Goal: Task Accomplishment & Management: Complete application form

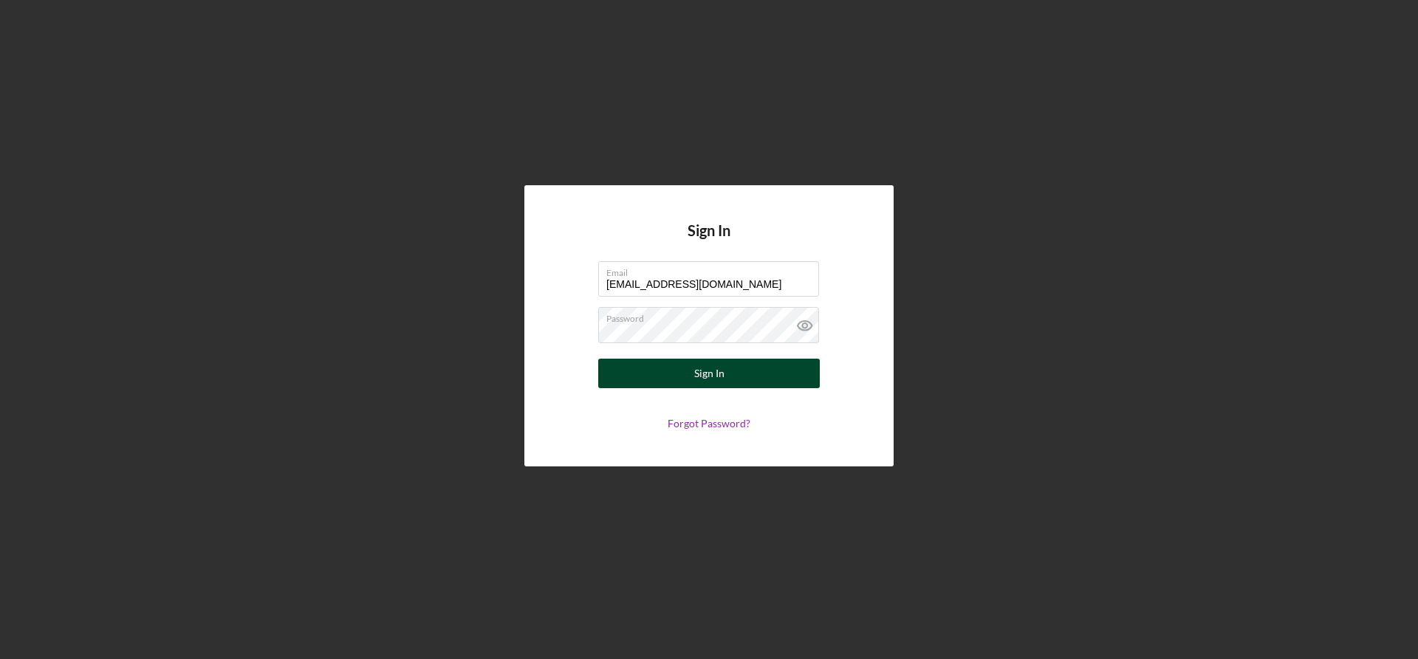
type input "e.vivancosfoods@gmail.com"
click at [731, 379] on button "Sign In" at bounding box center [709, 374] width 222 height 30
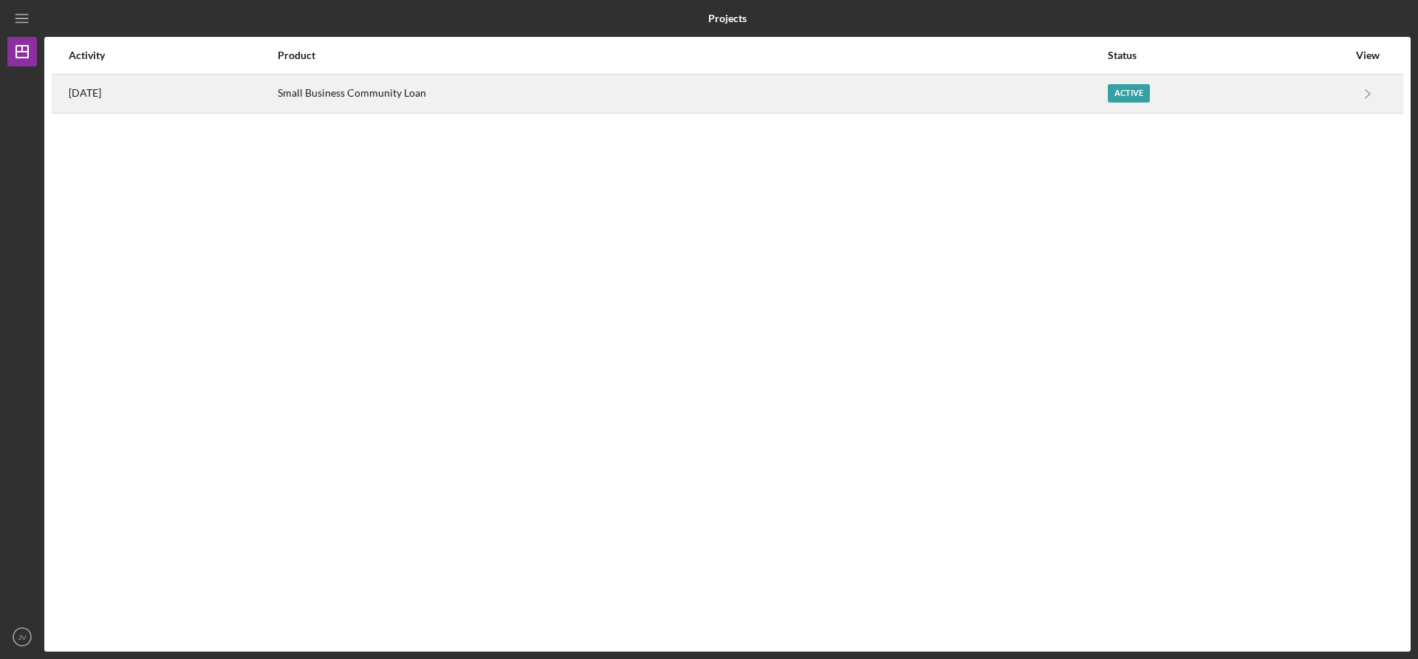
click at [907, 94] on div "Small Business Community Loan" at bounding box center [692, 93] width 829 height 37
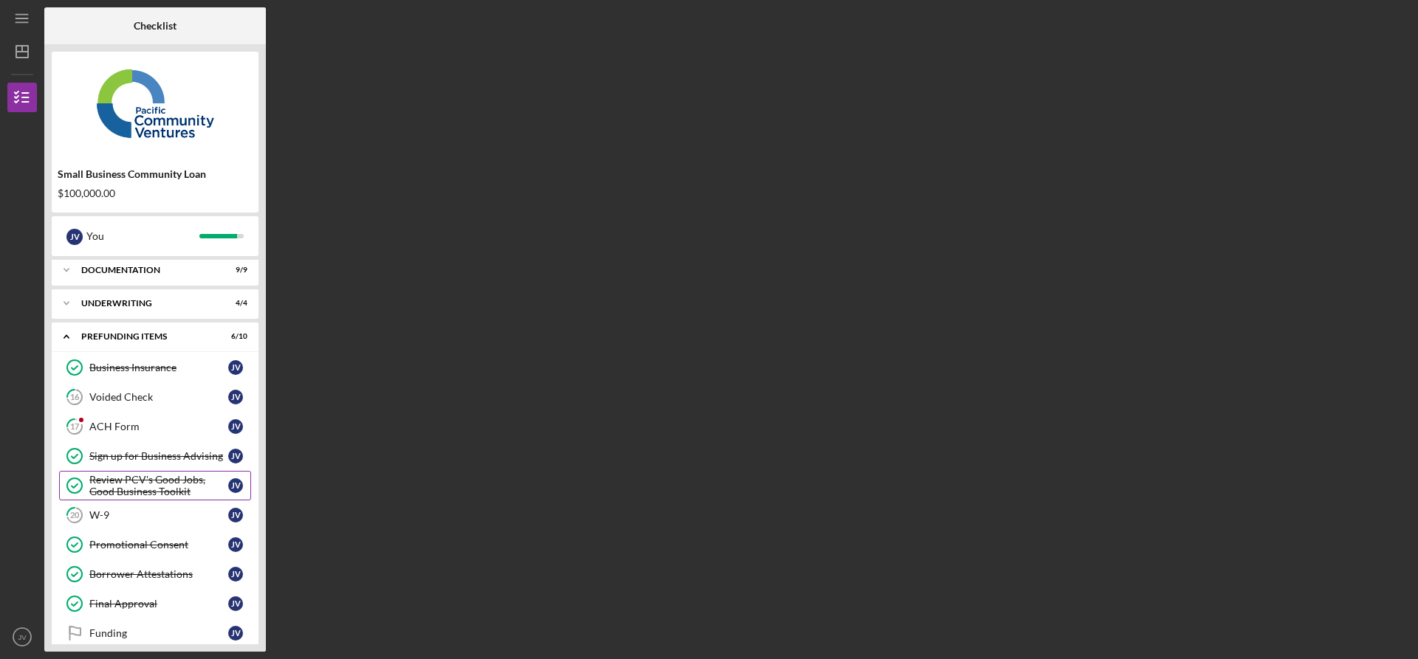
scroll to position [55, 0]
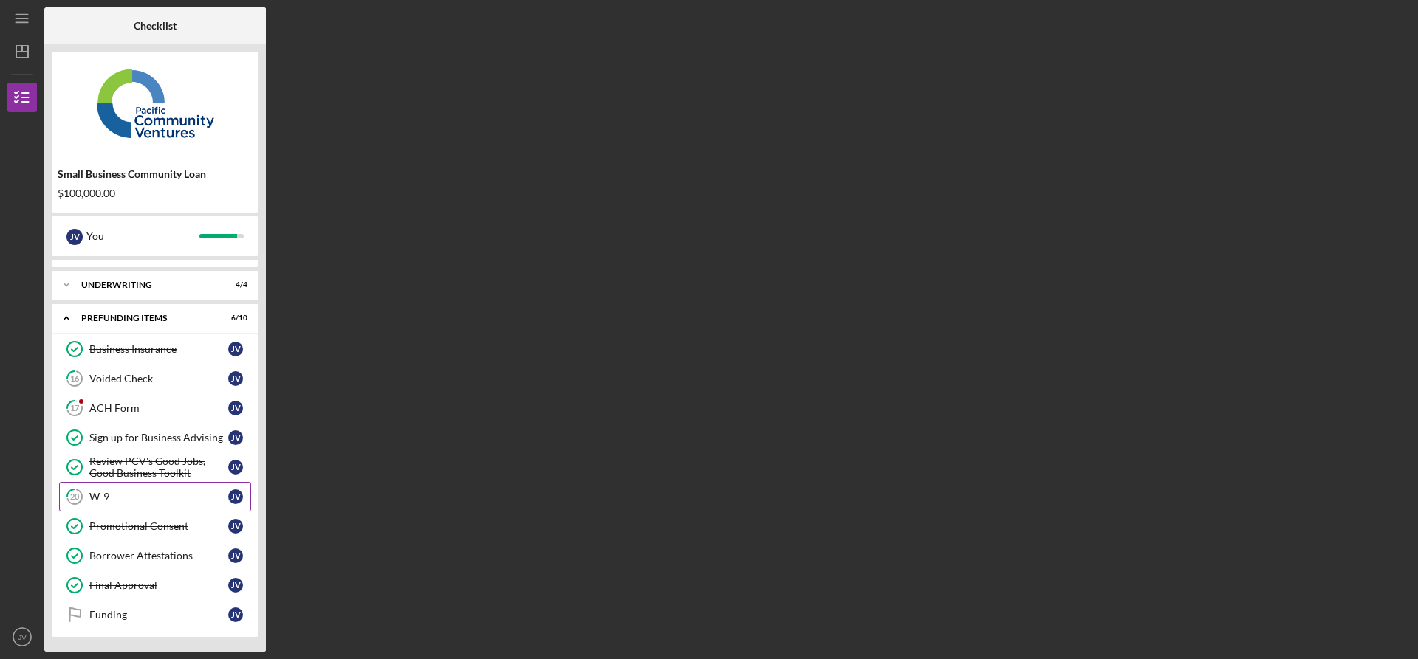
click at [129, 499] on div "W-9" at bounding box center [158, 497] width 139 height 12
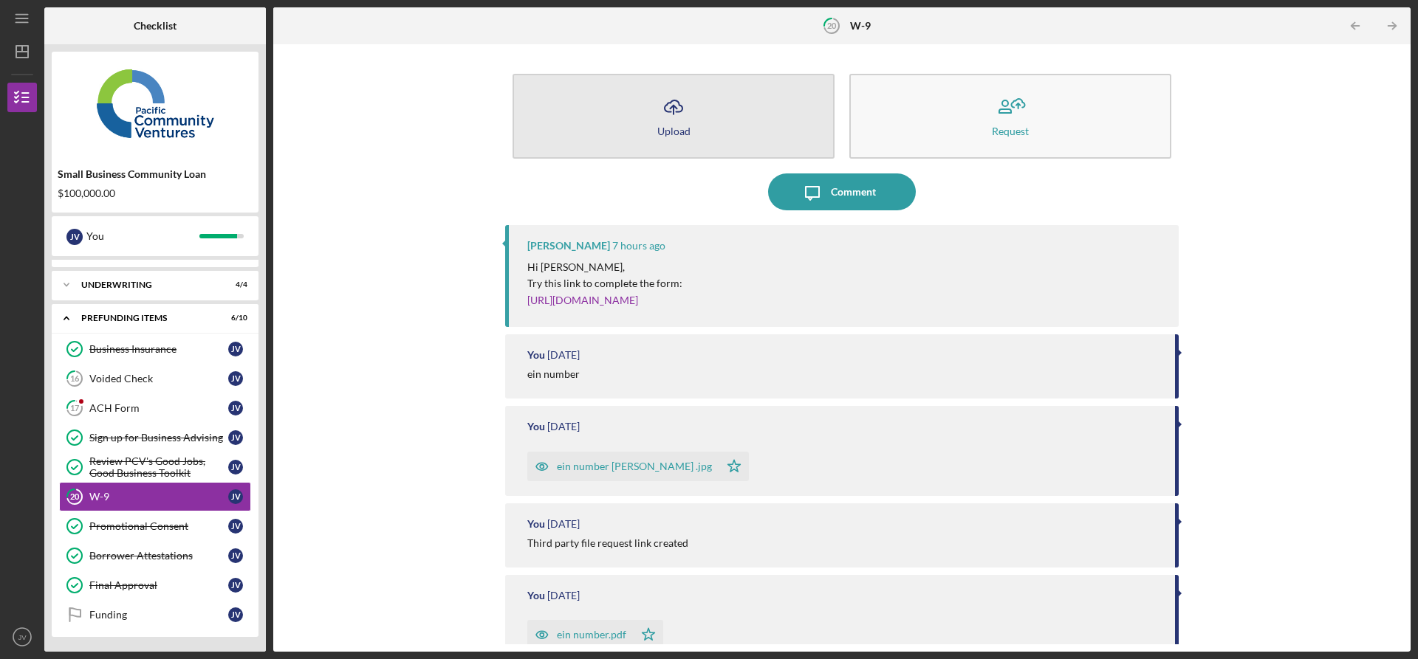
click at [677, 120] on icon "Icon/Upload" at bounding box center [673, 107] width 37 height 37
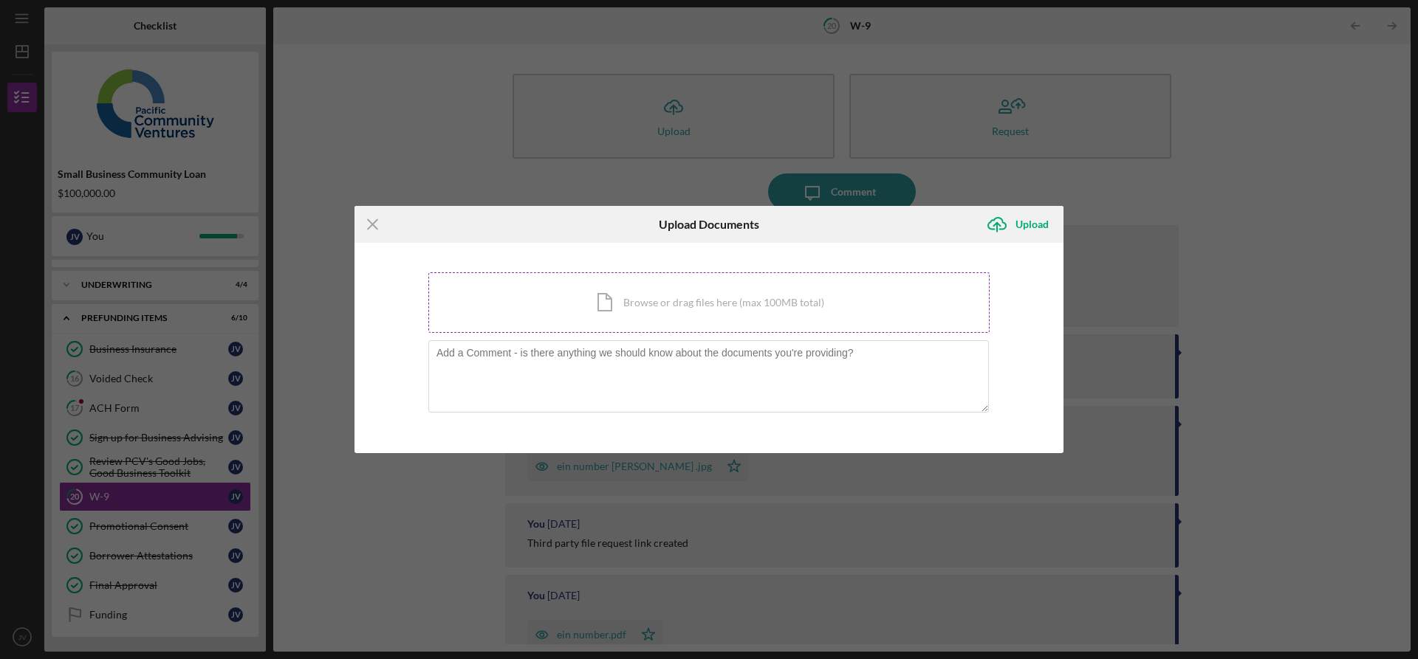
click at [717, 303] on div "Icon/Document Browse or drag files here (max 100MB total) Tap to choose files o…" at bounding box center [708, 302] width 561 height 61
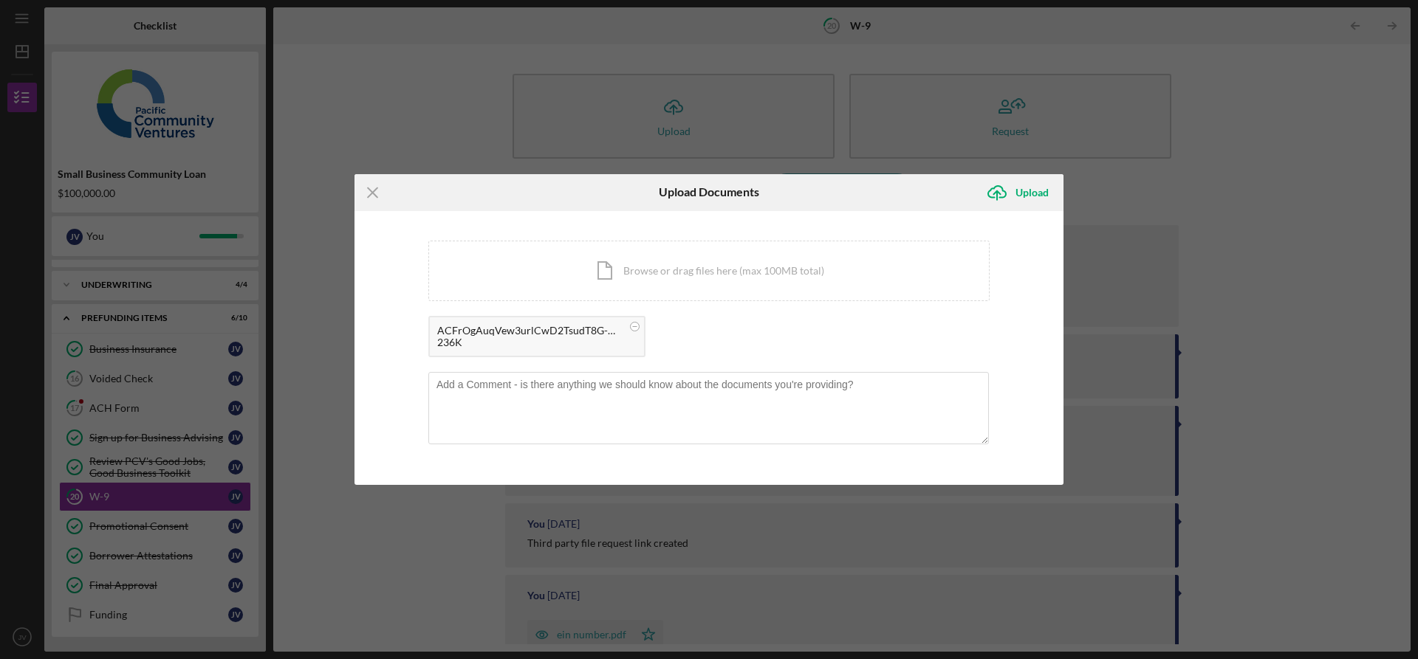
click at [569, 338] on div "236K" at bounding box center [529, 343] width 185 height 12
click at [1012, 193] on icon "Icon/Upload" at bounding box center [996, 192] width 37 height 37
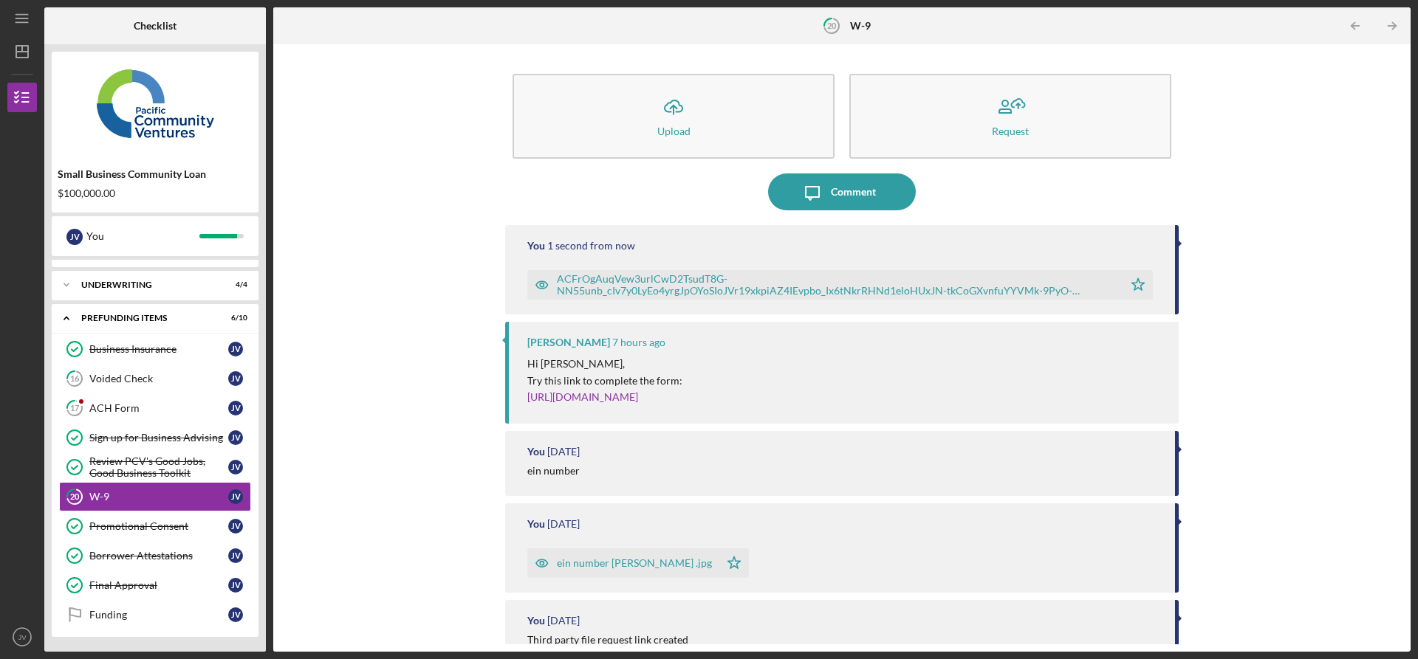
click at [655, 292] on div "ACFrOgAuqVew3urlCwD2TsudT8G-NN55unb_cIv7y0LyEo4yrgJpOYoSIoJVr19xkpiAZ4IEvpbo_Ix…" at bounding box center [836, 285] width 559 height 24
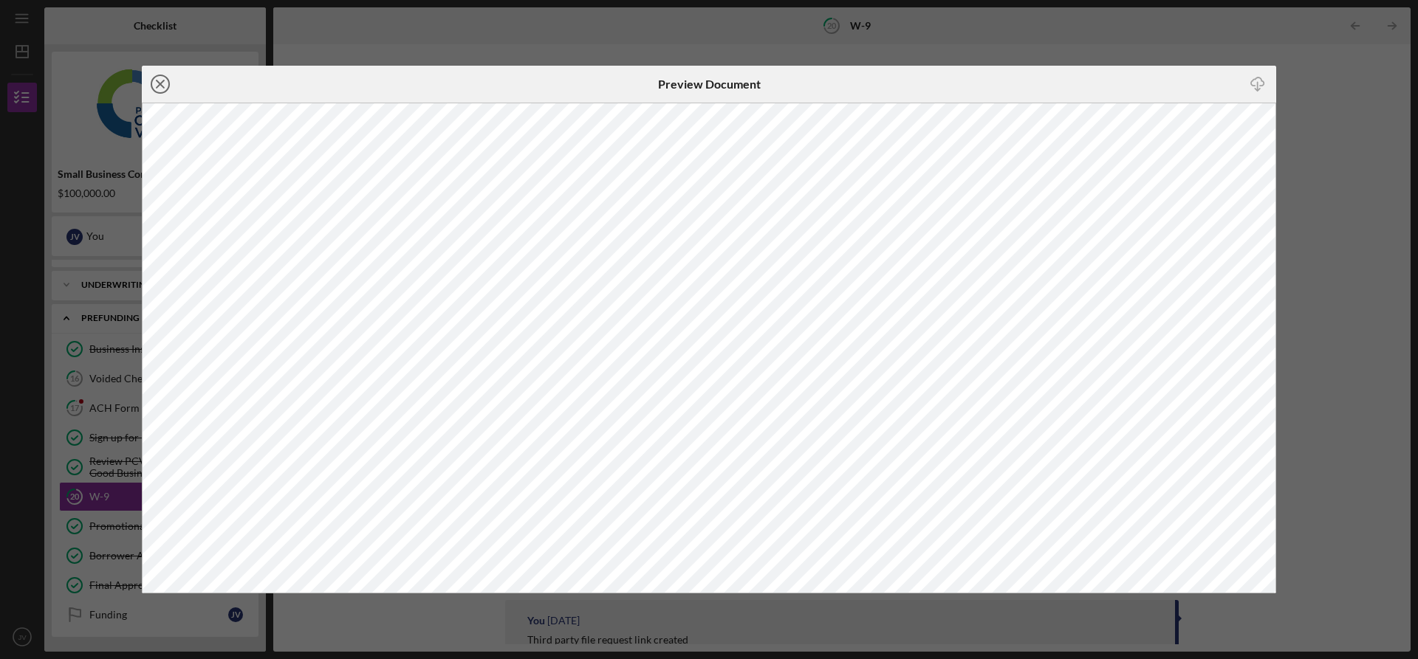
click at [154, 84] on icon "Icon/Close" at bounding box center [160, 84] width 37 height 37
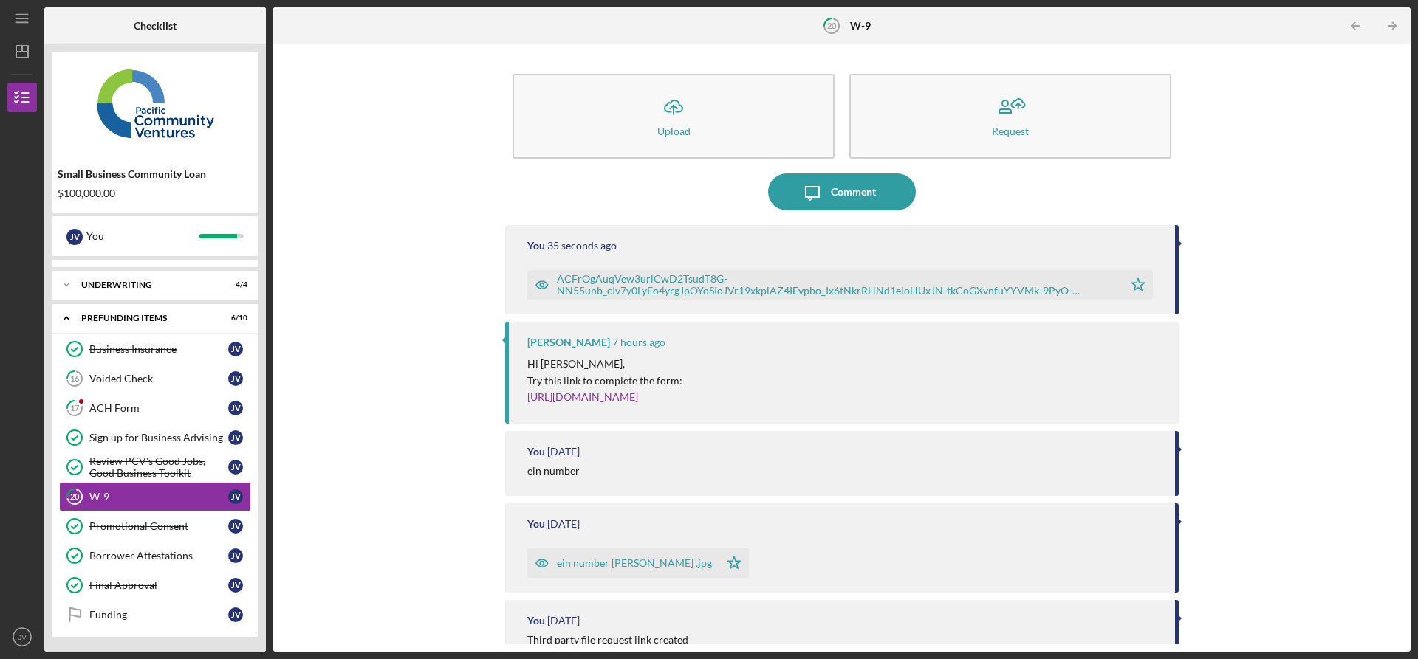
click at [1139, 281] on polygon "button" at bounding box center [1138, 284] width 13 height 12
click at [837, 198] on div "Comment" at bounding box center [853, 192] width 45 height 37
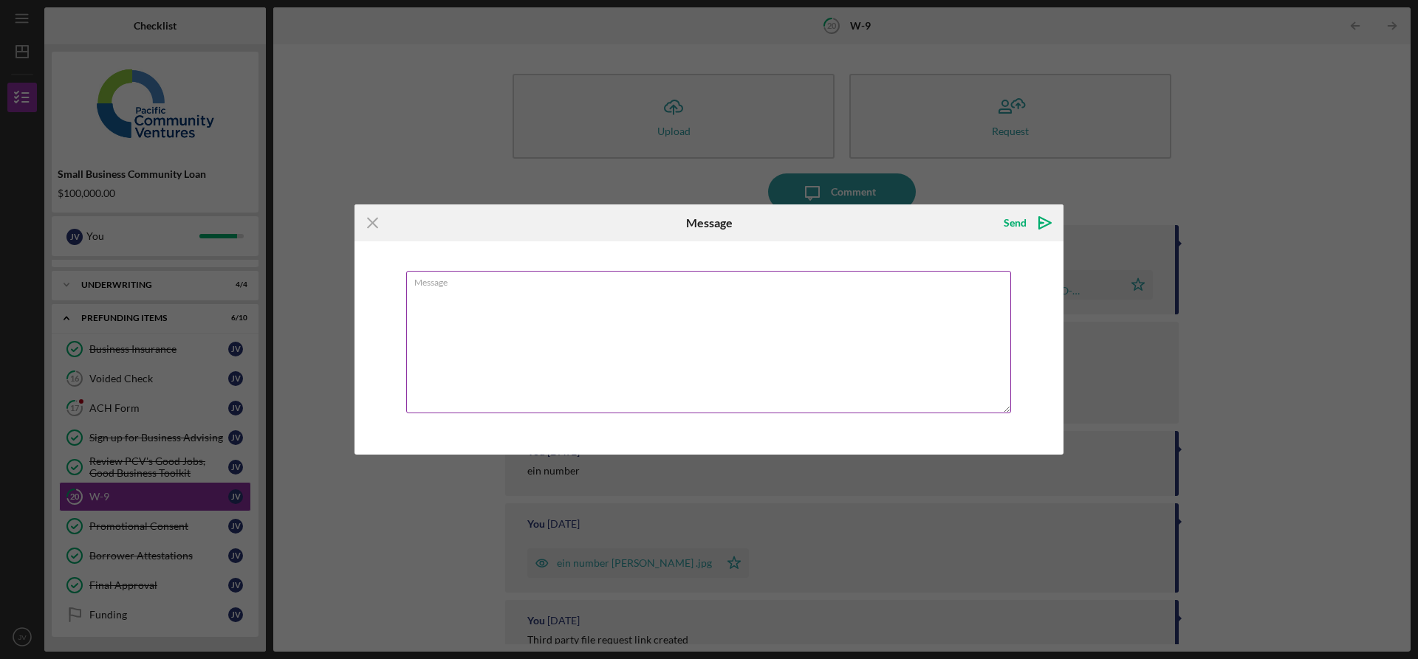
type textarea "l"
type textarea "is this one ?"
click at [1036, 227] on icon "Icon/icon-invite-send" at bounding box center [1044, 223] width 37 height 37
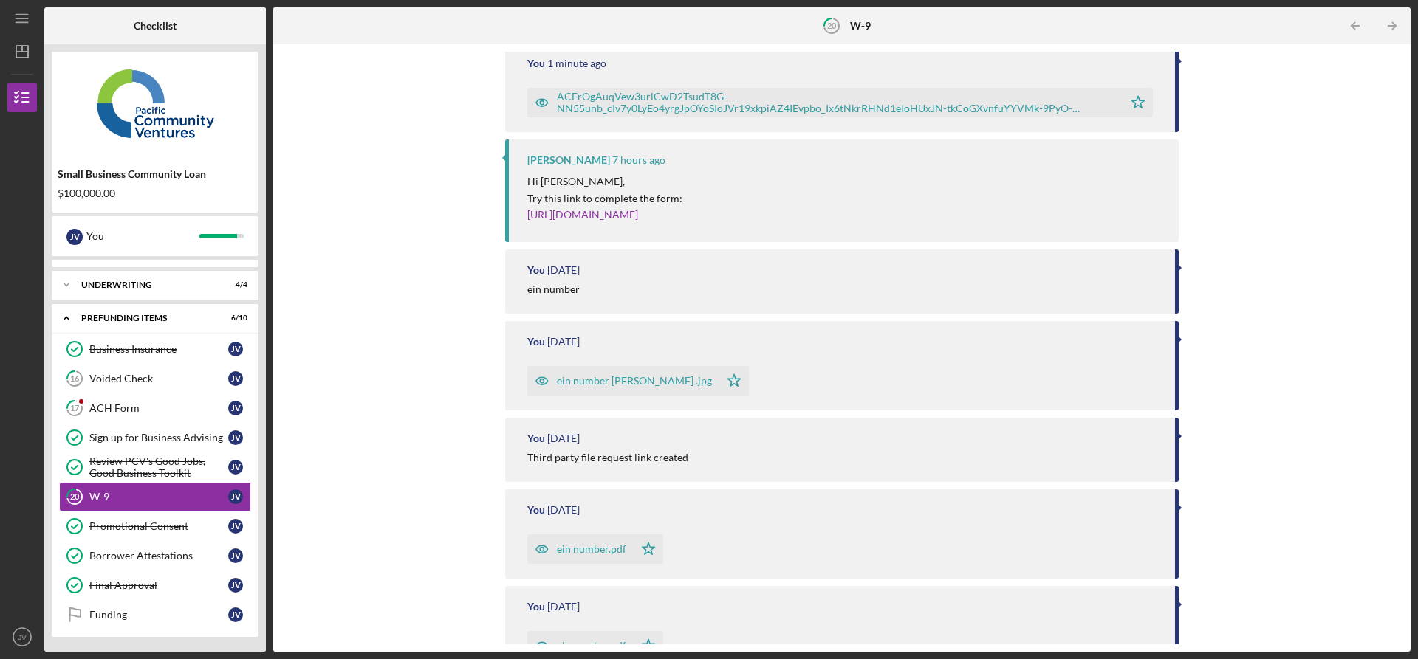
scroll to position [158, 0]
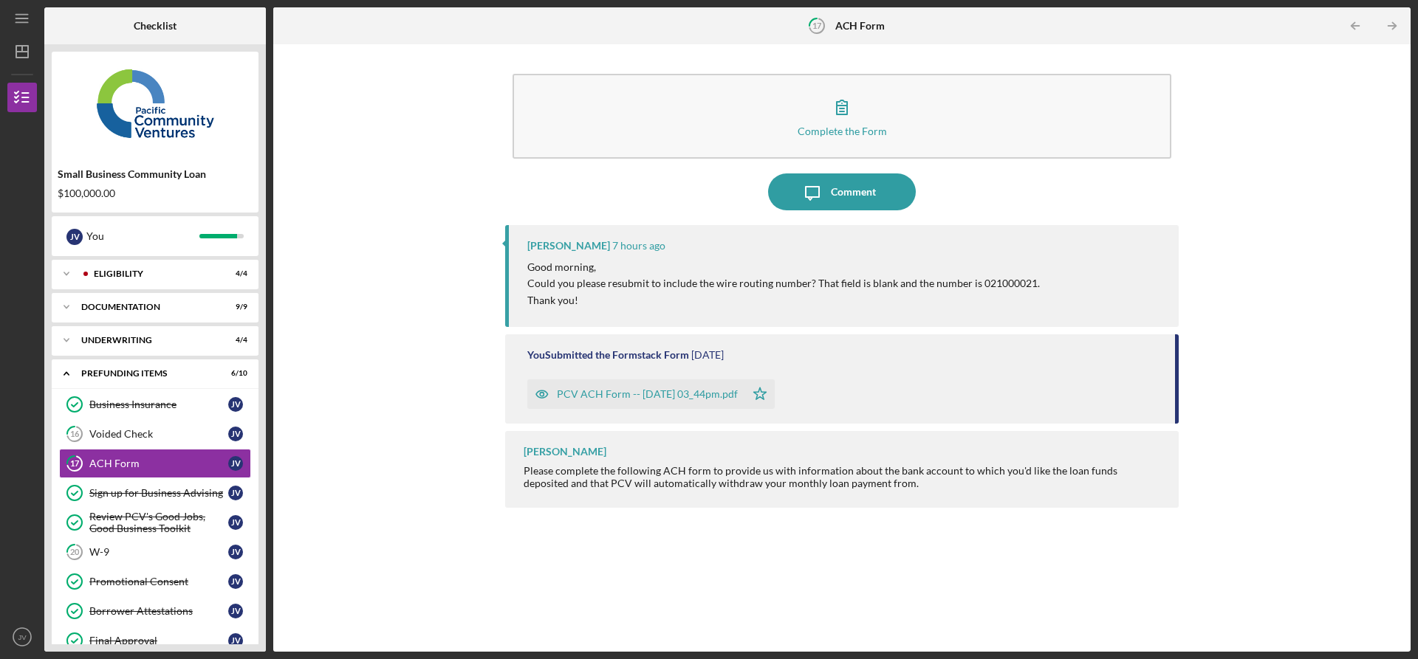
drag, startPoint x: 662, startPoint y: 402, endPoint x: 690, endPoint y: 357, distance: 52.4
click at [673, 376] on div "PCV ACH Form -- [DATE] 03_44pm.pdf Icon/Star" at bounding box center [654, 390] width 255 height 37
drag, startPoint x: 976, startPoint y: 283, endPoint x: 1049, endPoint y: 286, distance: 72.4
click at [1049, 286] on div "Good morning, Could you please resubmit to include the wire routing number? Tha…" at bounding box center [845, 283] width 637 height 49
copy p "021000021."
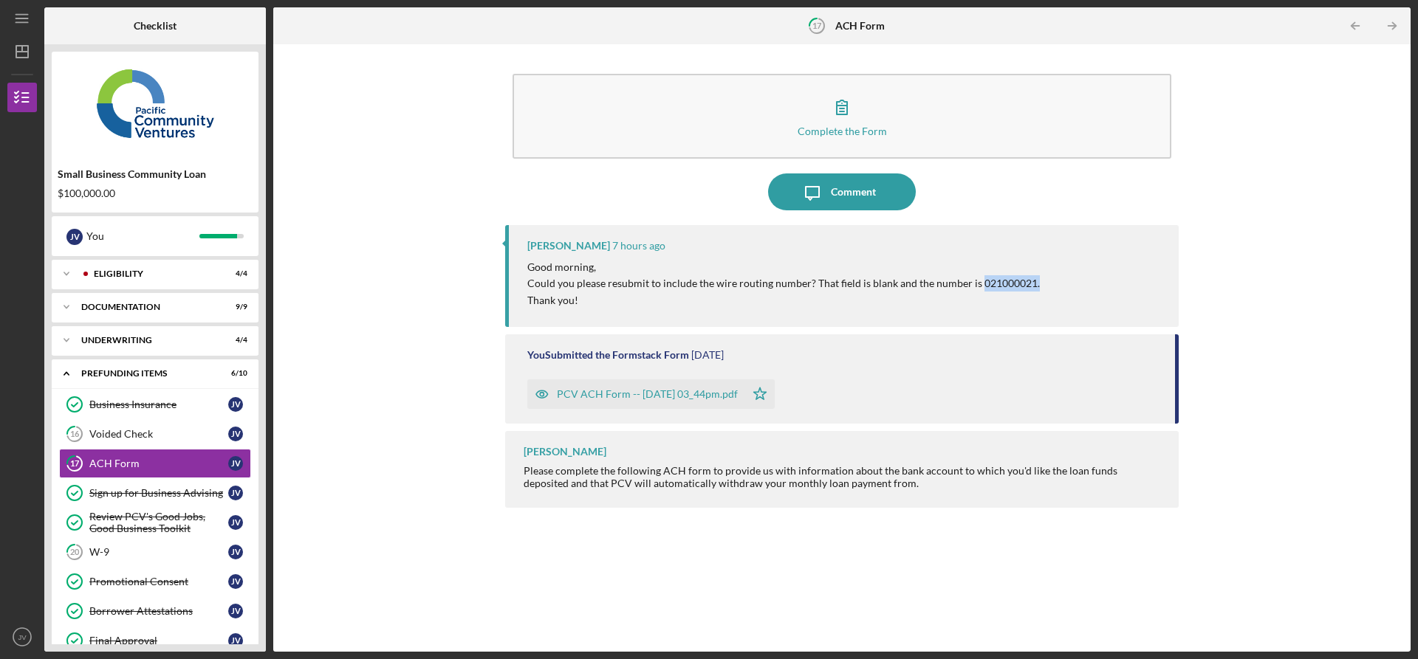
click at [654, 390] on div "PCV ACH Form -- [DATE] 03_44pm.pdf" at bounding box center [647, 394] width 181 height 12
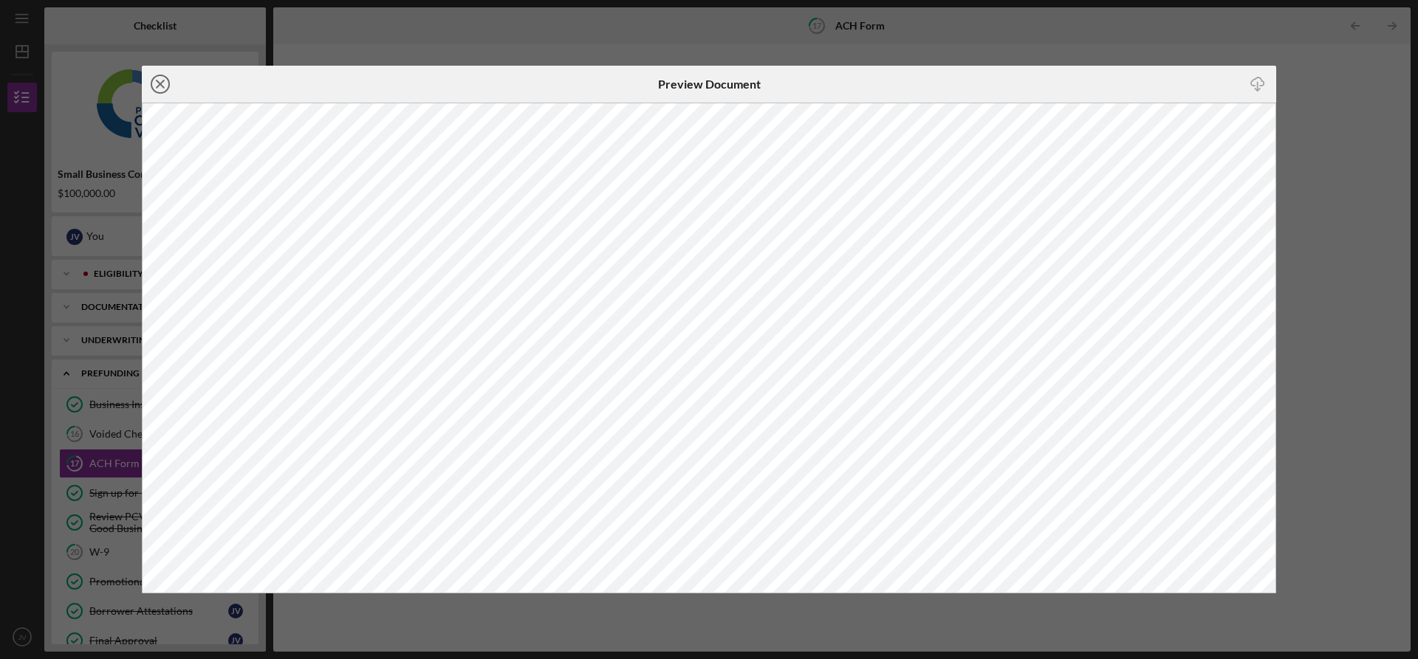
click at [162, 87] on line at bounding box center [160, 83] width 7 height 7
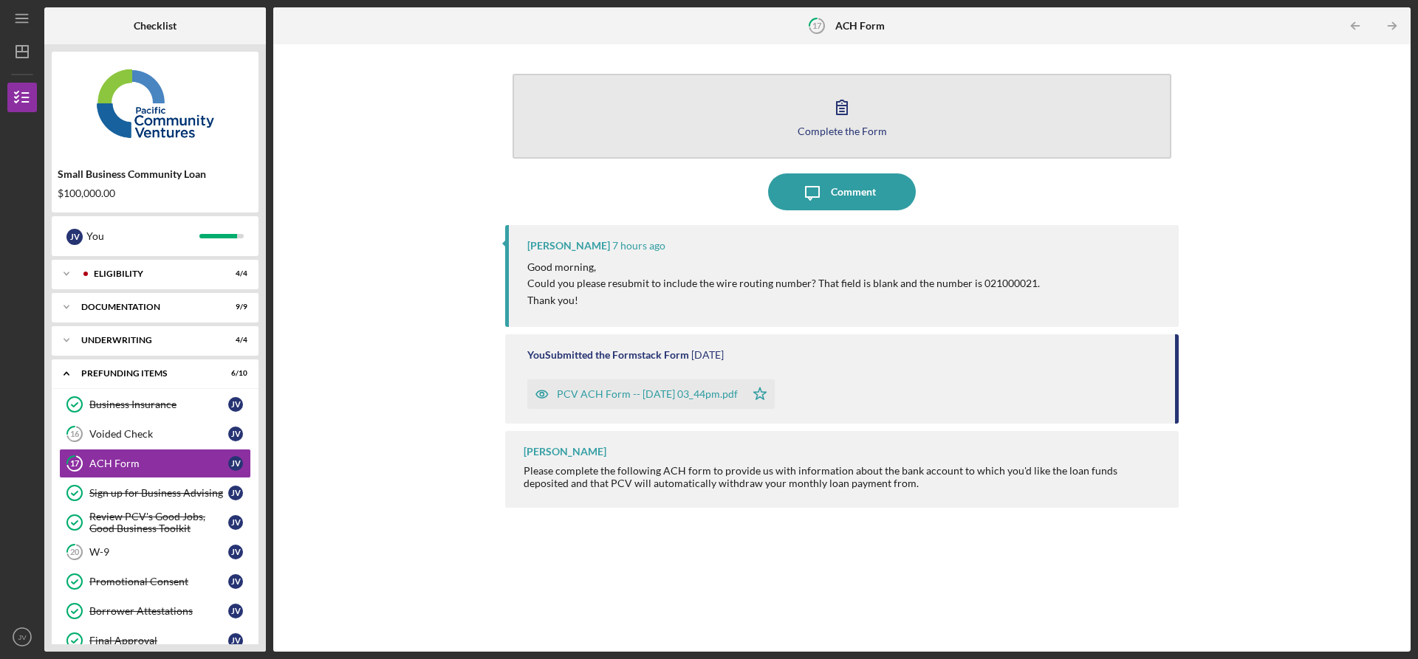
click at [838, 126] on div "Complete the Form" at bounding box center [841, 131] width 89 height 11
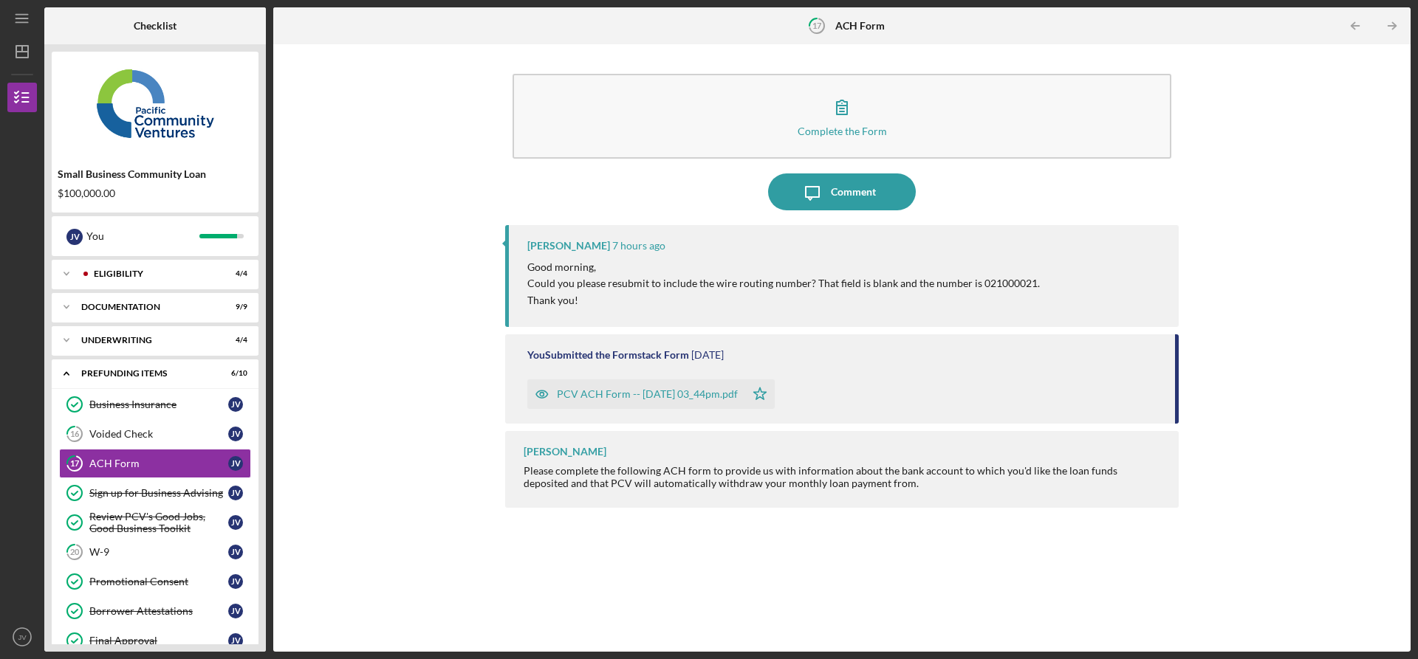
click at [696, 388] on div "PCV ACH Form -- [DATE] 03_44pm.pdf" at bounding box center [636, 395] width 218 height 30
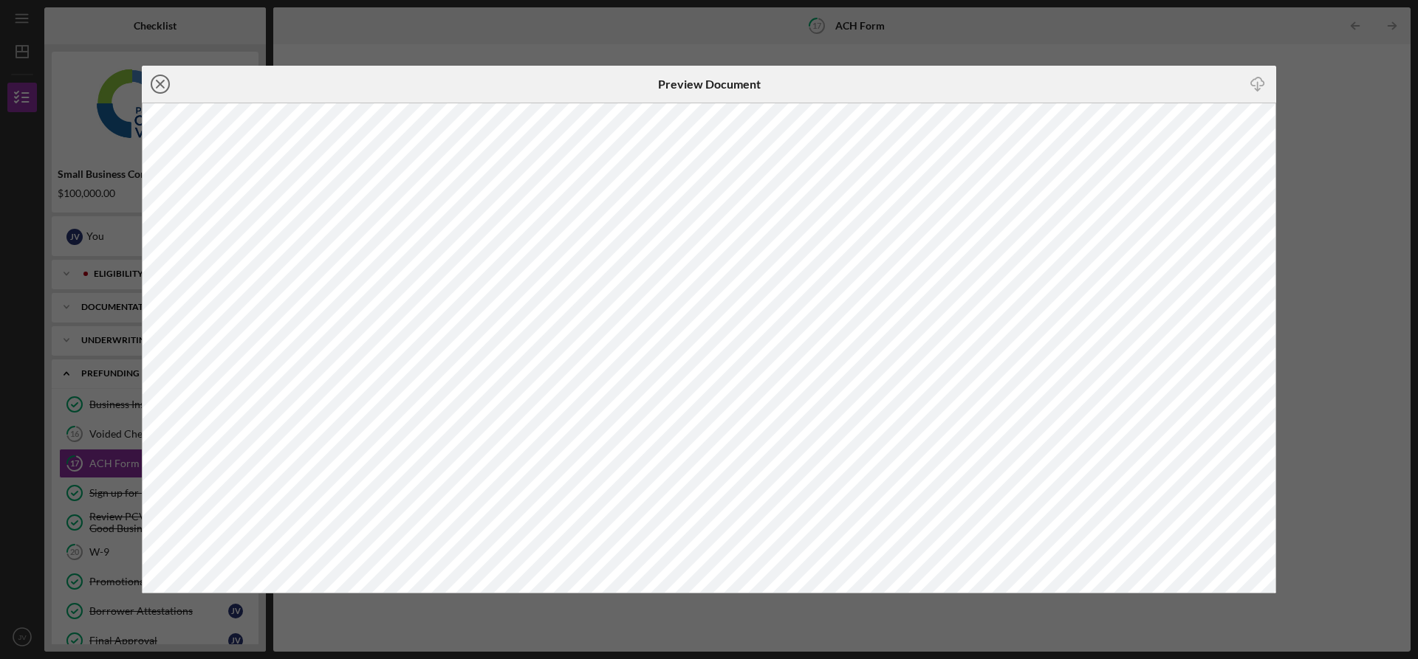
click at [159, 86] on icon "Icon/Close" at bounding box center [160, 84] width 37 height 37
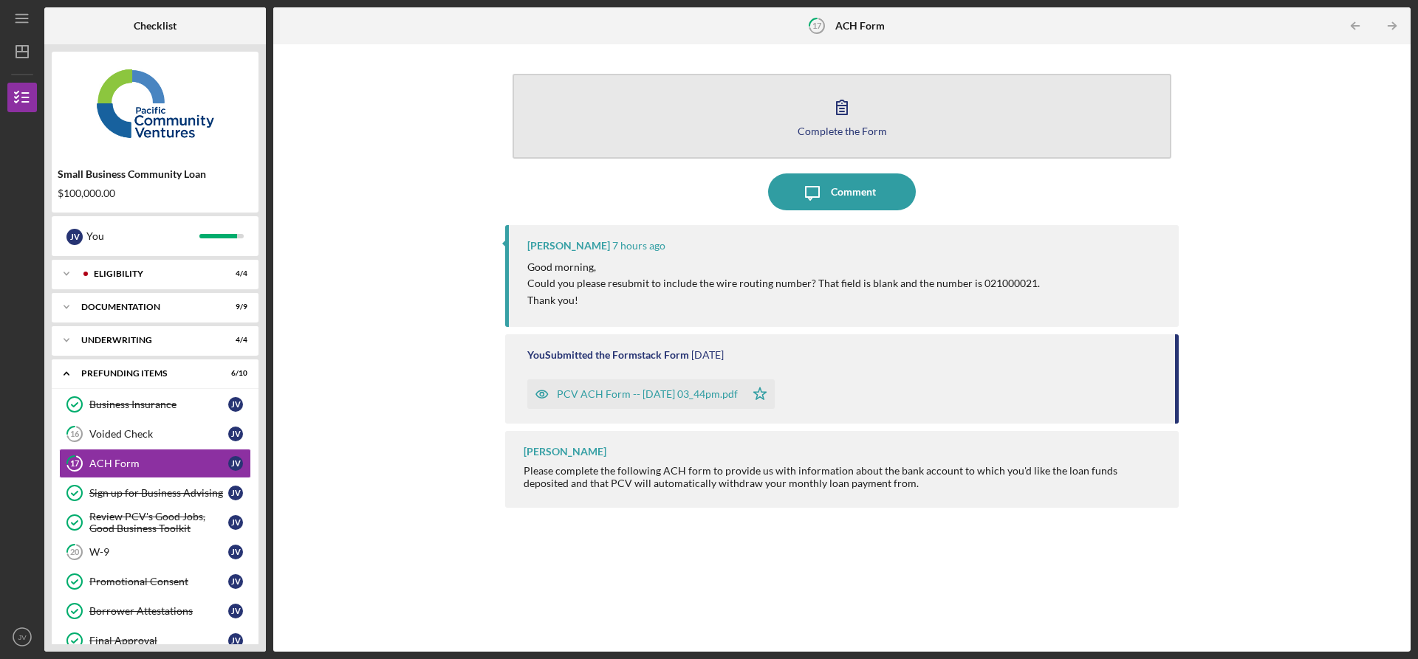
drag, startPoint x: 835, startPoint y: 106, endPoint x: 837, endPoint y: 117, distance: 11.2
click at [837, 117] on icon "button" at bounding box center [841, 107] width 37 height 37
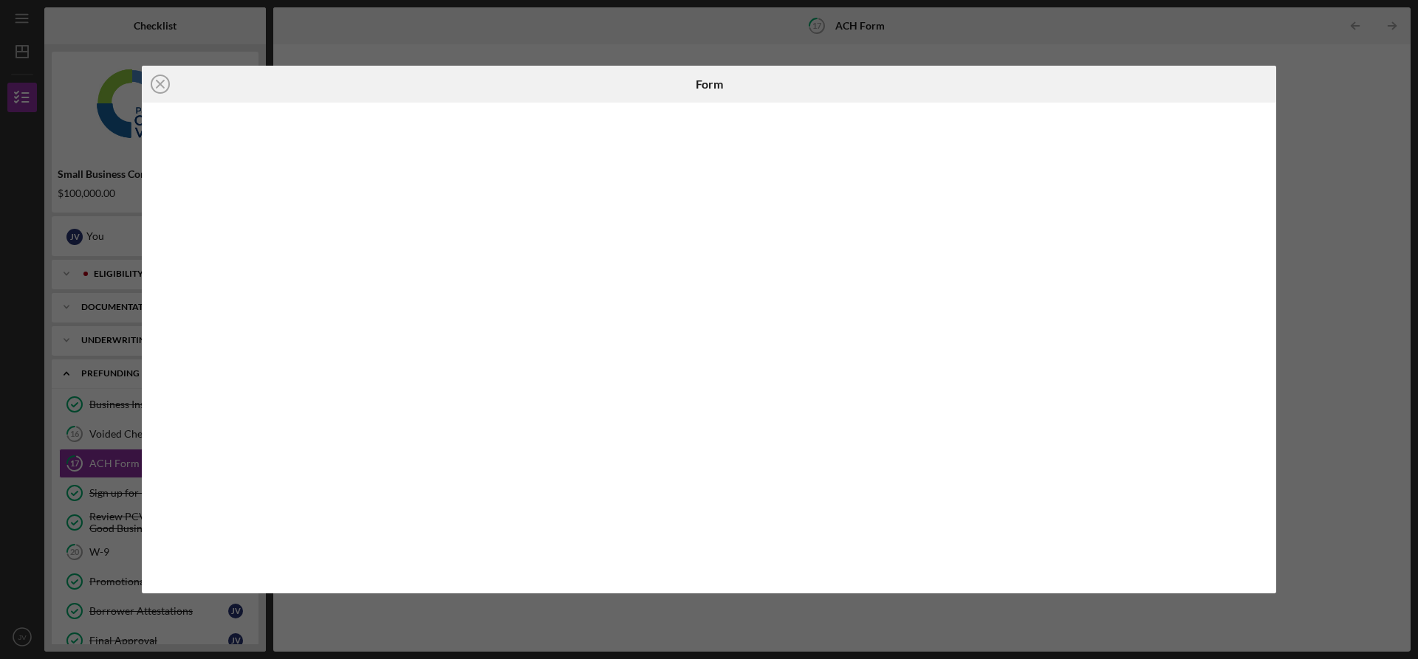
click at [902, 47] on div "Icon/Close Form" at bounding box center [709, 329] width 1418 height 659
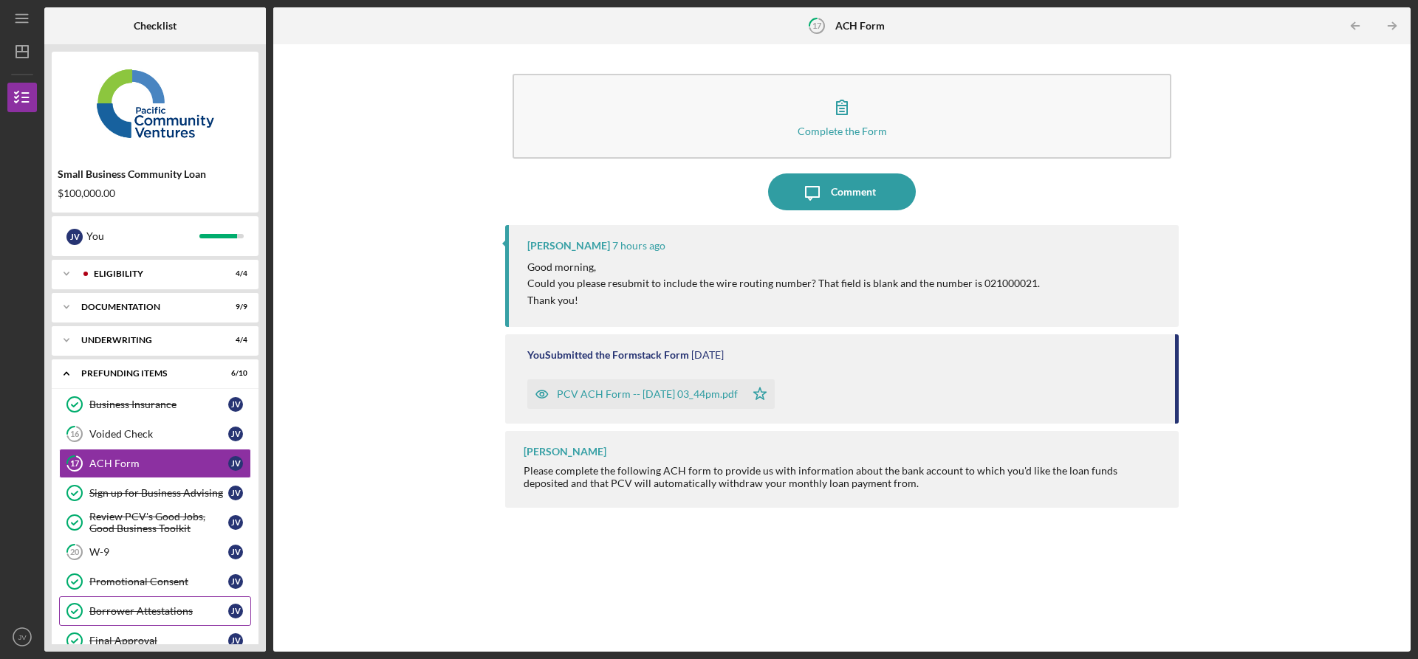
scroll to position [55, 0]
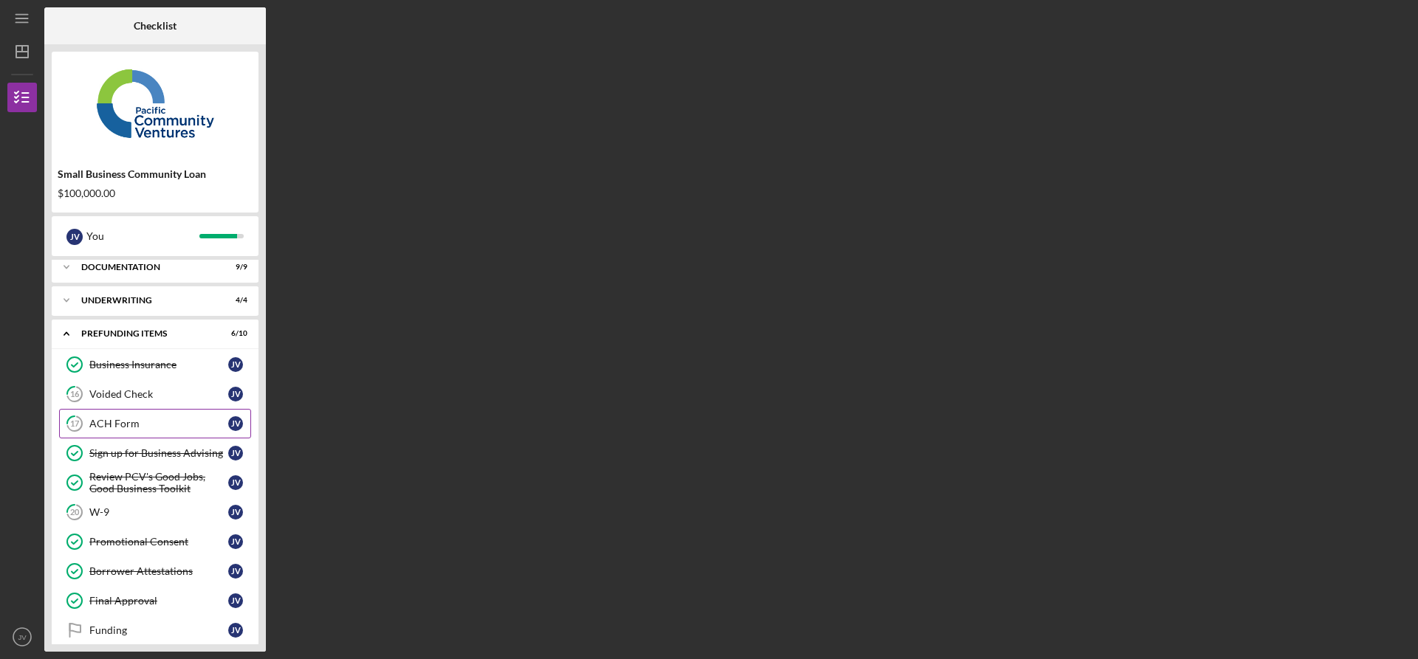
scroll to position [55, 0]
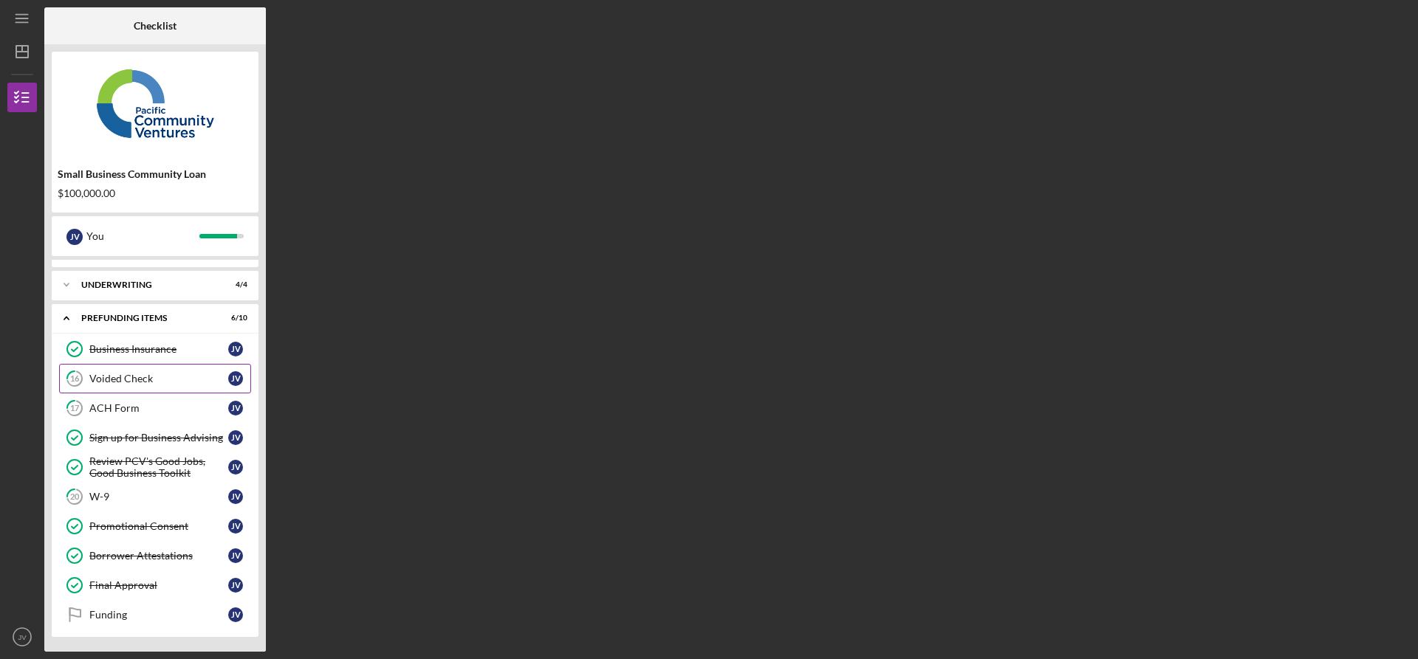
click at [123, 382] on div "Voided Check" at bounding box center [158, 379] width 139 height 12
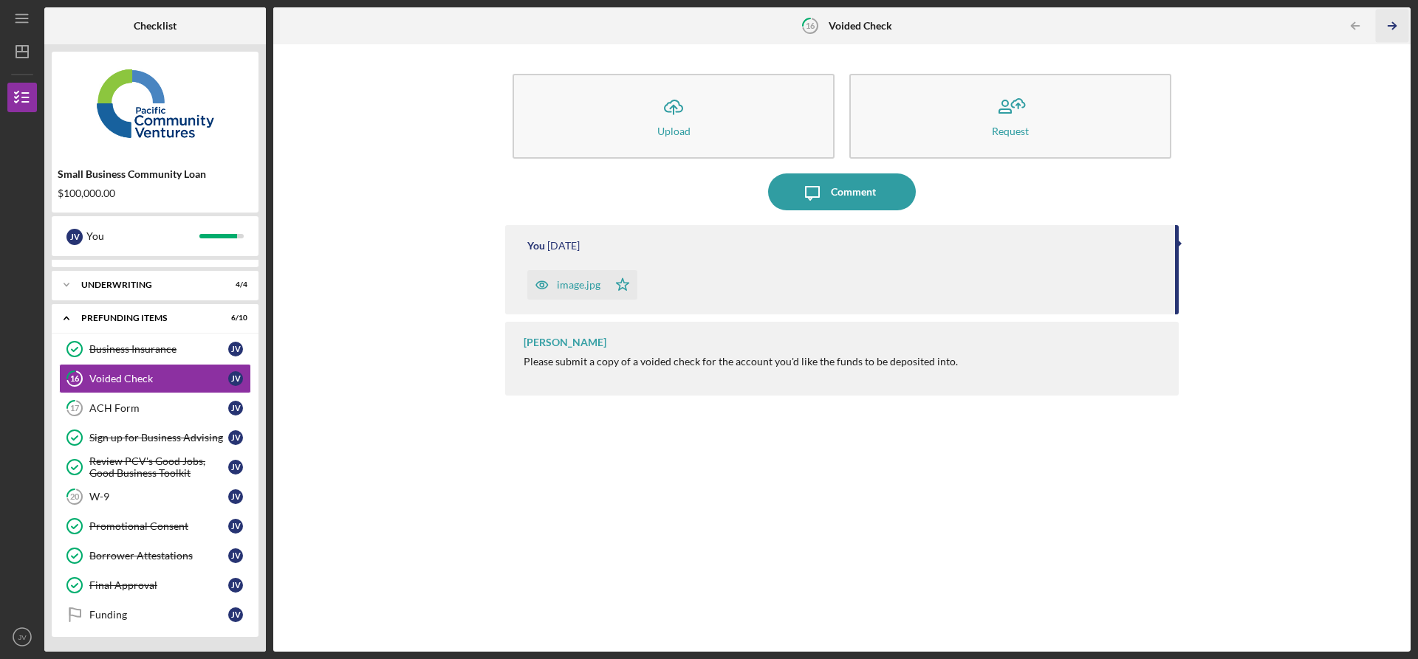
click at [1400, 27] on icon "Icon/Table Pagination Arrow" at bounding box center [1391, 26] width 33 height 33
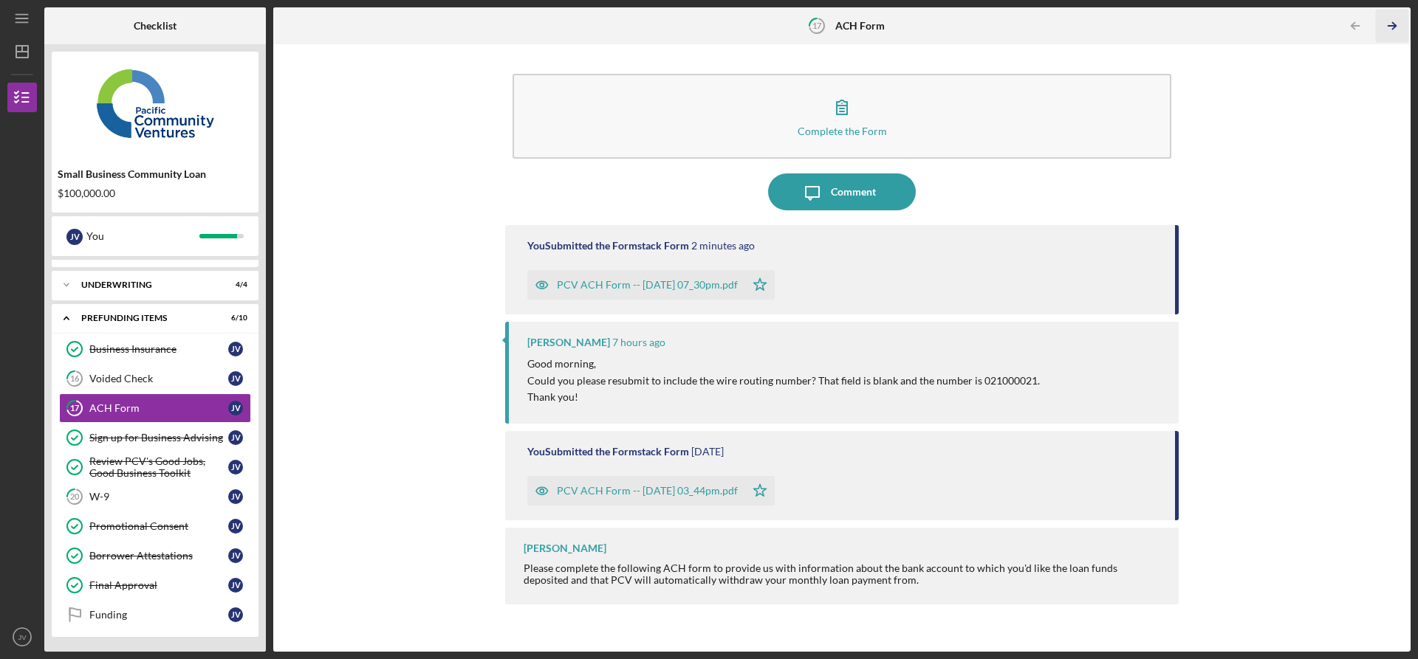
click at [1399, 27] on icon "Icon/Table Pagination Arrow" at bounding box center [1391, 26] width 33 height 33
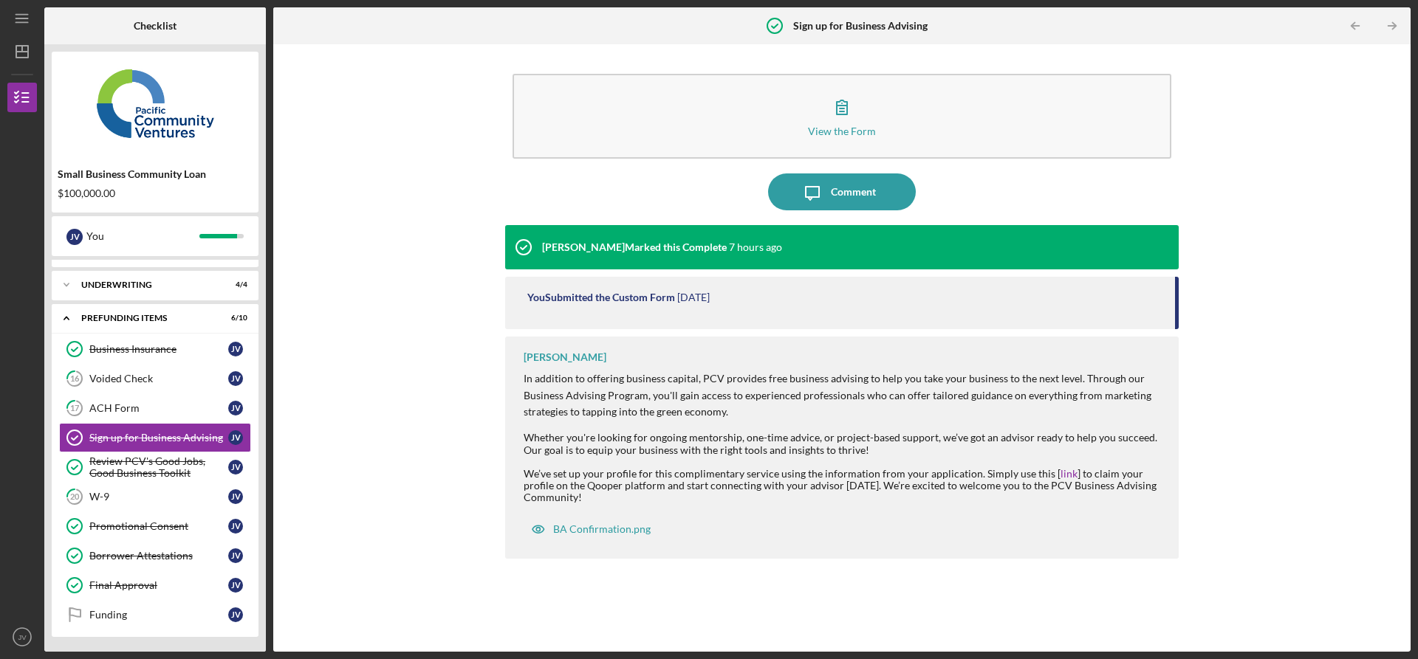
click at [1399, 27] on icon "Icon/Table Pagination Arrow" at bounding box center [1391, 26] width 33 height 33
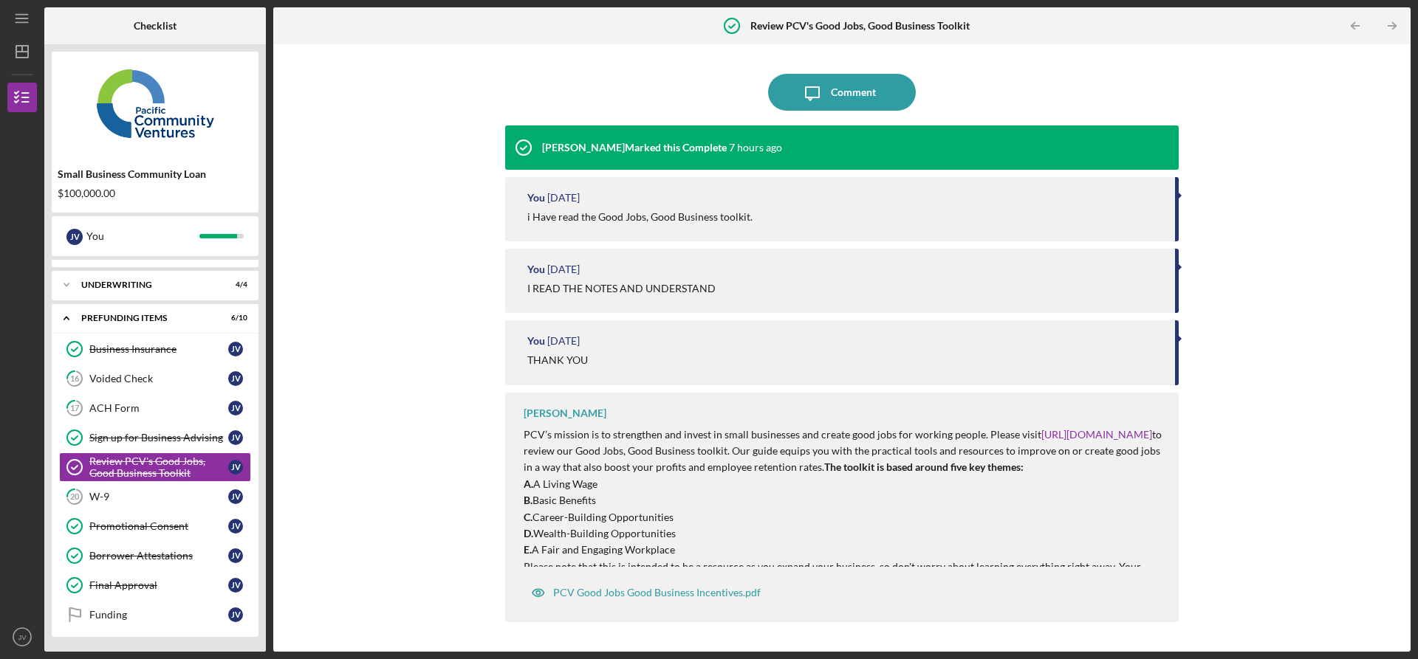
click at [1398, 27] on icon "Icon/Table Pagination Arrow" at bounding box center [1391, 26] width 33 height 33
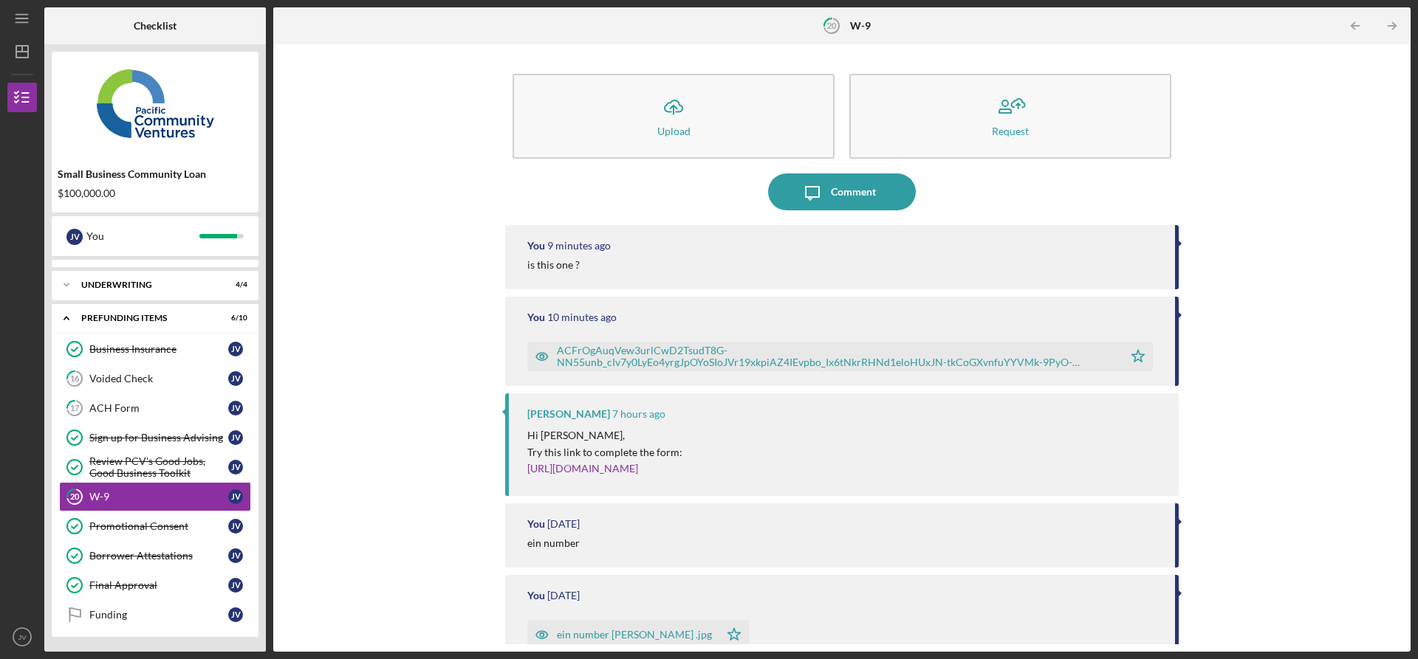
click at [1396, 27] on icon "Icon/Table Pagination Arrow" at bounding box center [1391, 26] width 33 height 33
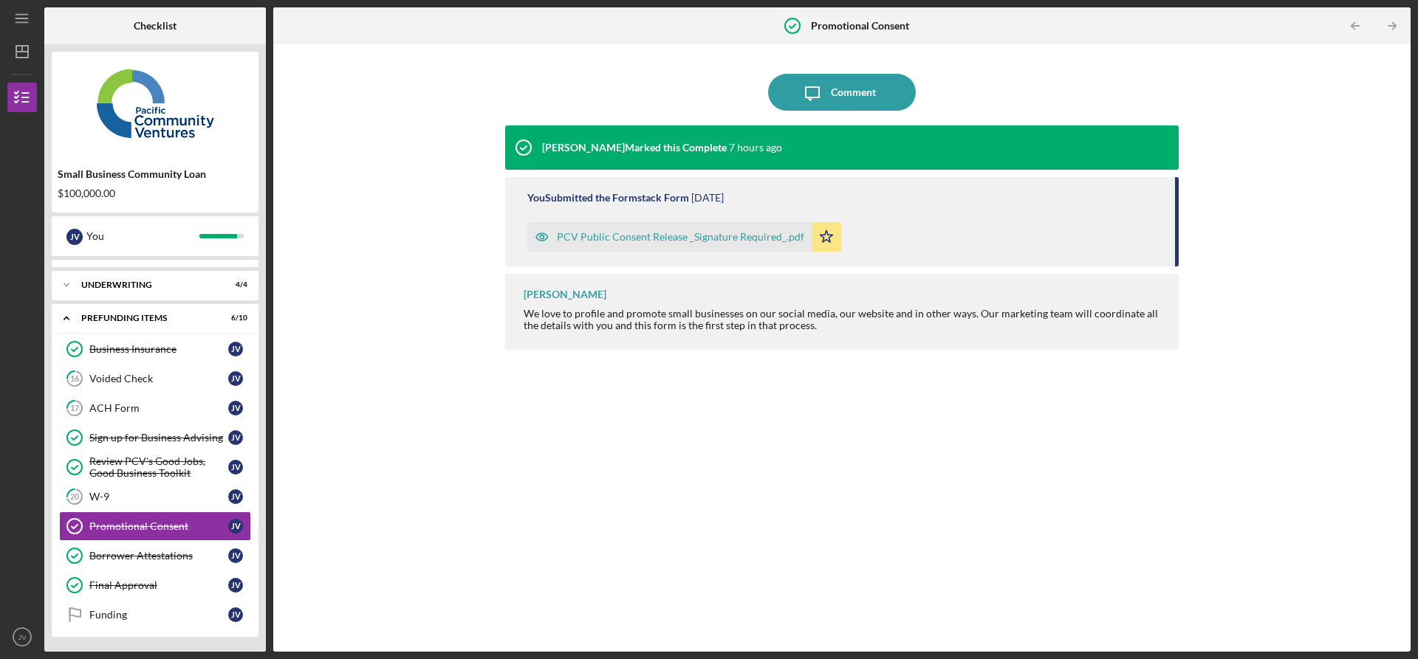
click at [1396, 27] on icon "Icon/Table Pagination Arrow" at bounding box center [1391, 26] width 33 height 33
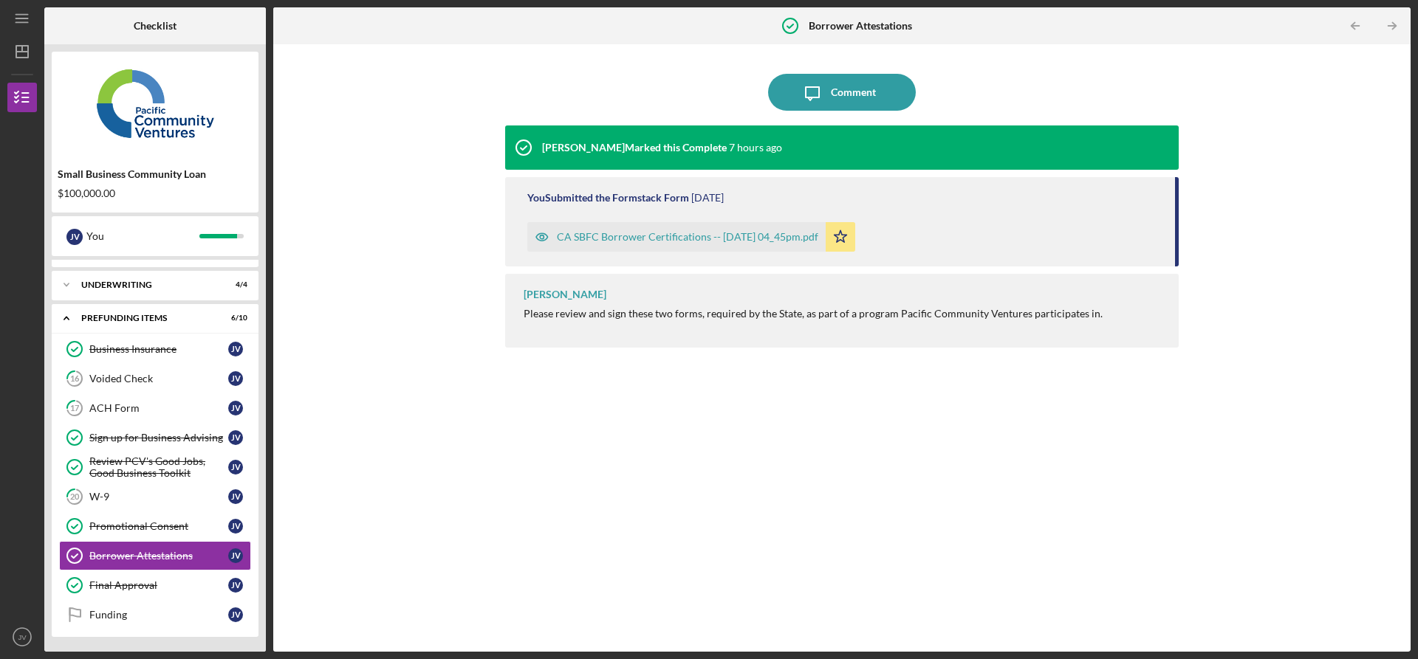
click at [1396, 27] on icon "Icon/Table Pagination Arrow" at bounding box center [1391, 26] width 33 height 33
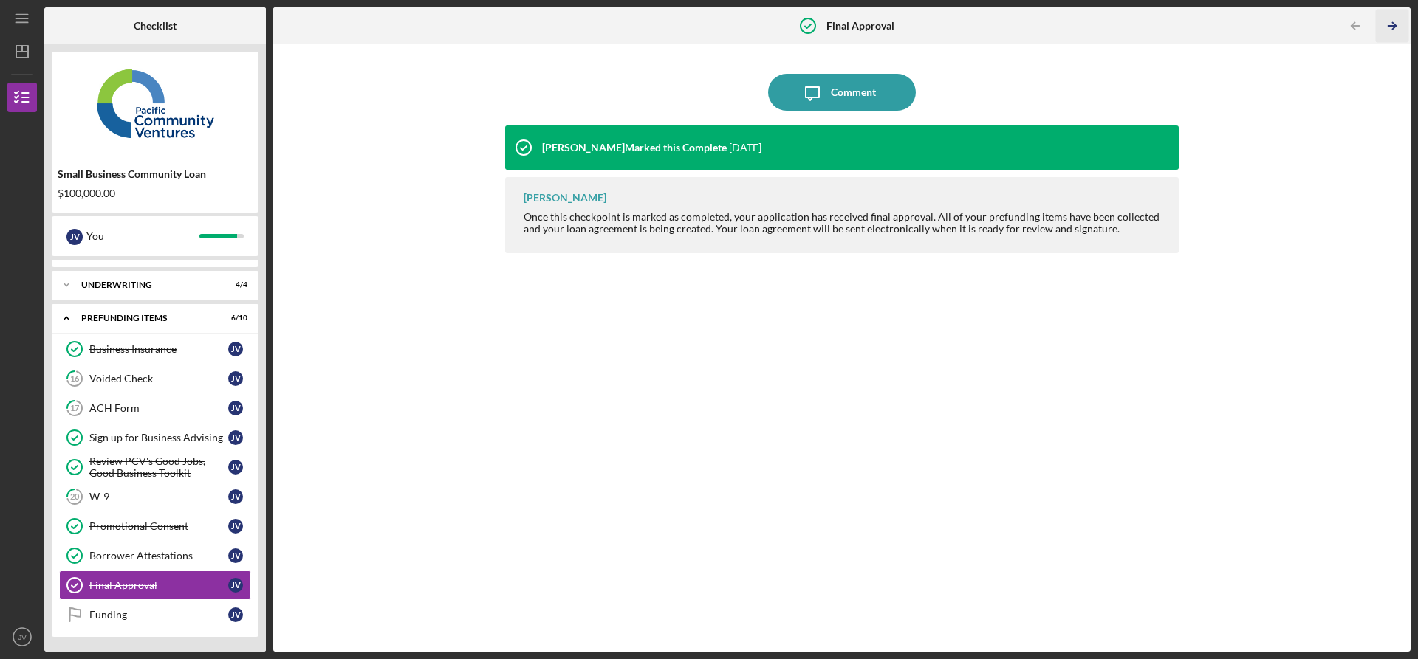
click at [1389, 26] on line "button" at bounding box center [1391, 26] width 7 height 0
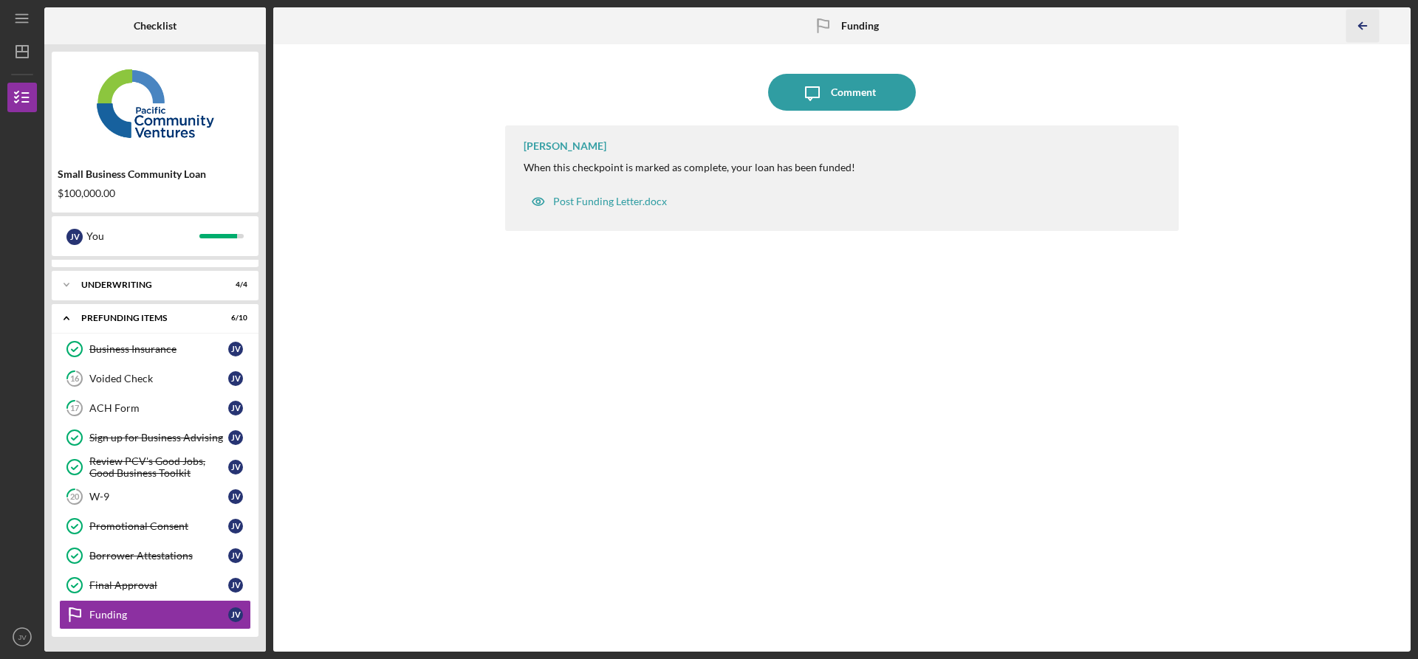
click at [1356, 18] on icon "Icon/Table Pagination Arrow" at bounding box center [1361, 26] width 33 height 33
